Goal: Transaction & Acquisition: Purchase product/service

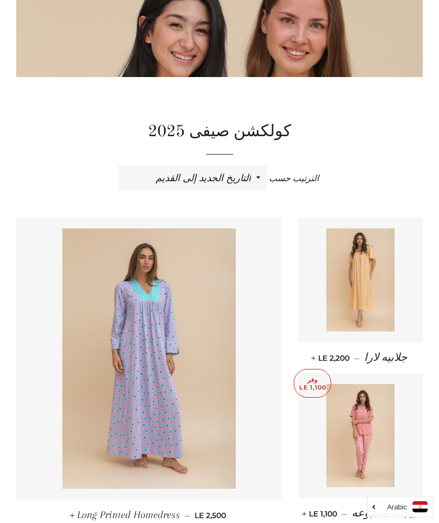
scroll to position [201, 0]
click at [382, 310] on img at bounding box center [360, 279] width 69 height 103
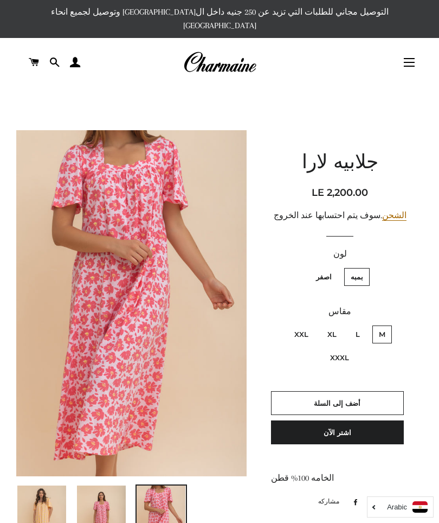
click at [385, 365] on form "لون بمبه اصفر مقاس M L XL XXL XXXL" at bounding box center [340, 348] width 138 height 202
click at [331, 328] on label "XL" at bounding box center [332, 334] width 22 height 18
click at [339, 324] on input "XL" at bounding box center [339, 324] width 1 height 1
radio input "true"
click at [295, 325] on label "XXL" at bounding box center [301, 334] width 27 height 18
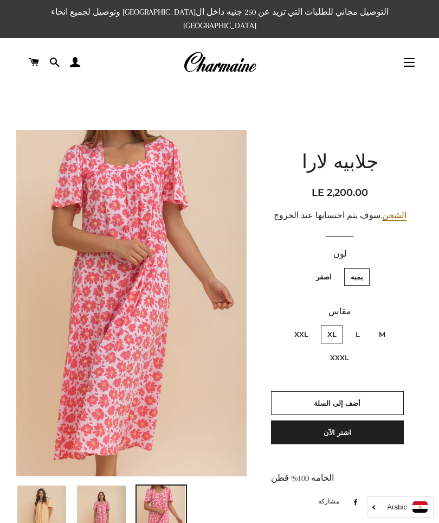
click at [311, 324] on input "XXL" at bounding box center [311, 324] width 1 height 1
radio input "true"
click at [330, 325] on label "XL" at bounding box center [332, 334] width 22 height 18
click at [339, 324] on input "XL" at bounding box center [339, 324] width 1 height 1
radio input "true"
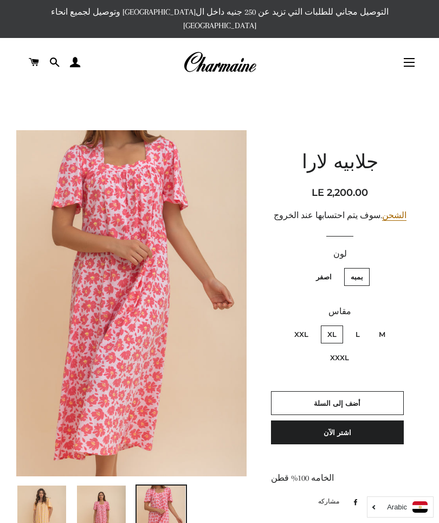
click at [297, 326] on label "XXL" at bounding box center [301, 334] width 27 height 18
click at [311, 324] on input "XXL" at bounding box center [311, 324] width 1 height 1
radio input "true"
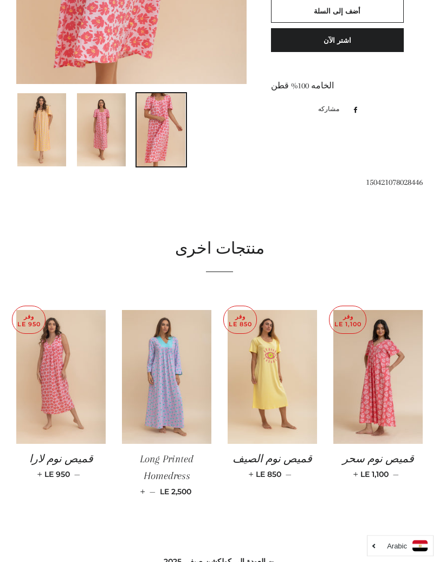
scroll to position [392, 0]
click at [52, 339] on img at bounding box center [60, 377] width 89 height 134
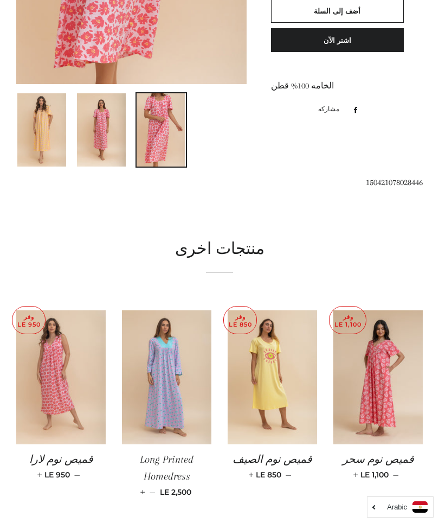
click at [391, 380] on img at bounding box center [377, 377] width 89 height 134
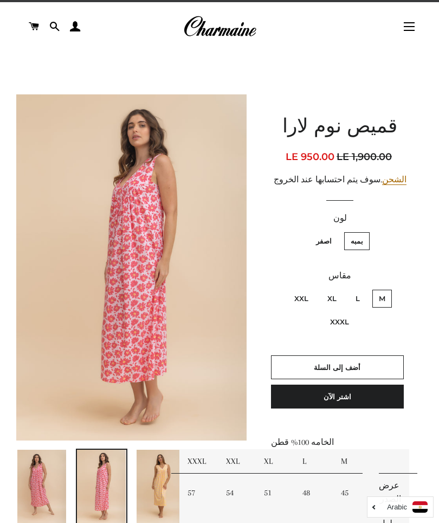
scroll to position [10, 0]
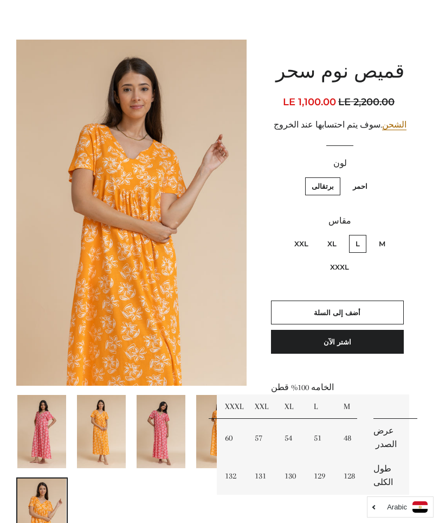
scroll to position [4, 0]
